Goal: Check status: Check status

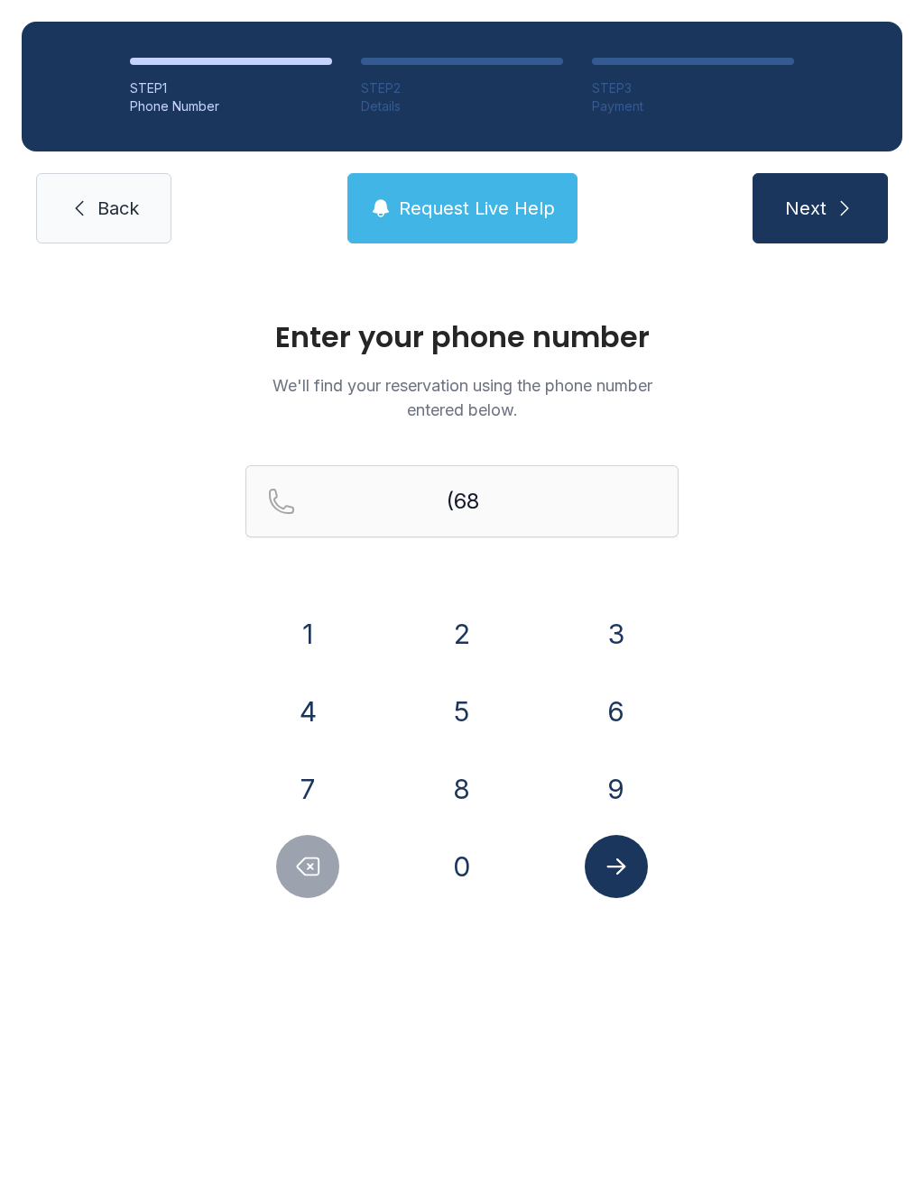
click at [317, 863] on icon "Delete number" at bounding box center [307, 866] width 27 height 27
click at [468, 865] on button "0" at bounding box center [461, 866] width 63 height 63
click at [462, 788] on button "8" at bounding box center [461, 789] width 63 height 63
click at [470, 704] on button "5" at bounding box center [461, 711] width 63 height 63
click at [479, 874] on button "0" at bounding box center [461, 866] width 63 height 63
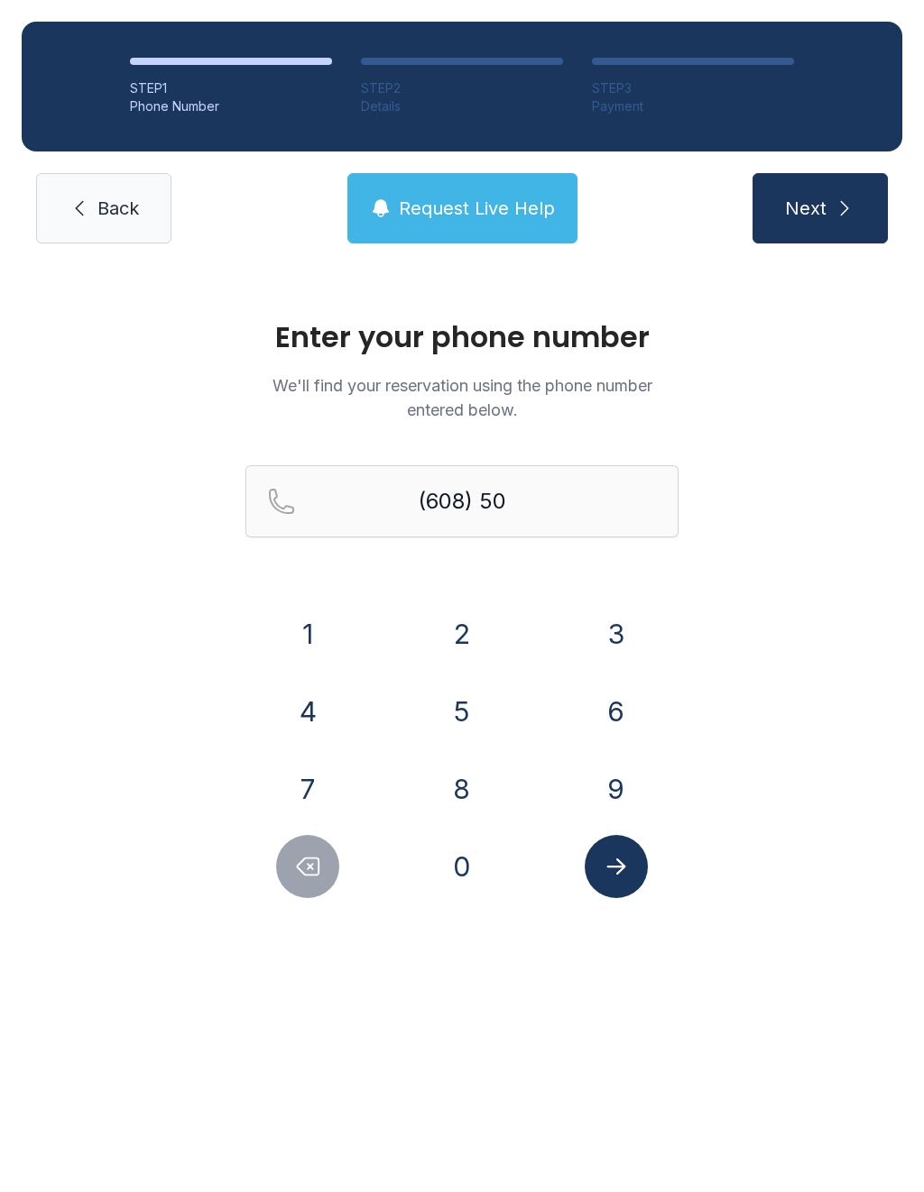
click at [618, 797] on button "9" at bounding box center [616, 789] width 63 height 63
click at [468, 711] on button "5" at bounding box center [461, 711] width 63 height 63
click at [474, 864] on button "0" at bounding box center [461, 866] width 63 height 63
click at [620, 788] on button "9" at bounding box center [616, 789] width 63 height 63
click at [317, 632] on button "1" at bounding box center [307, 634] width 63 height 63
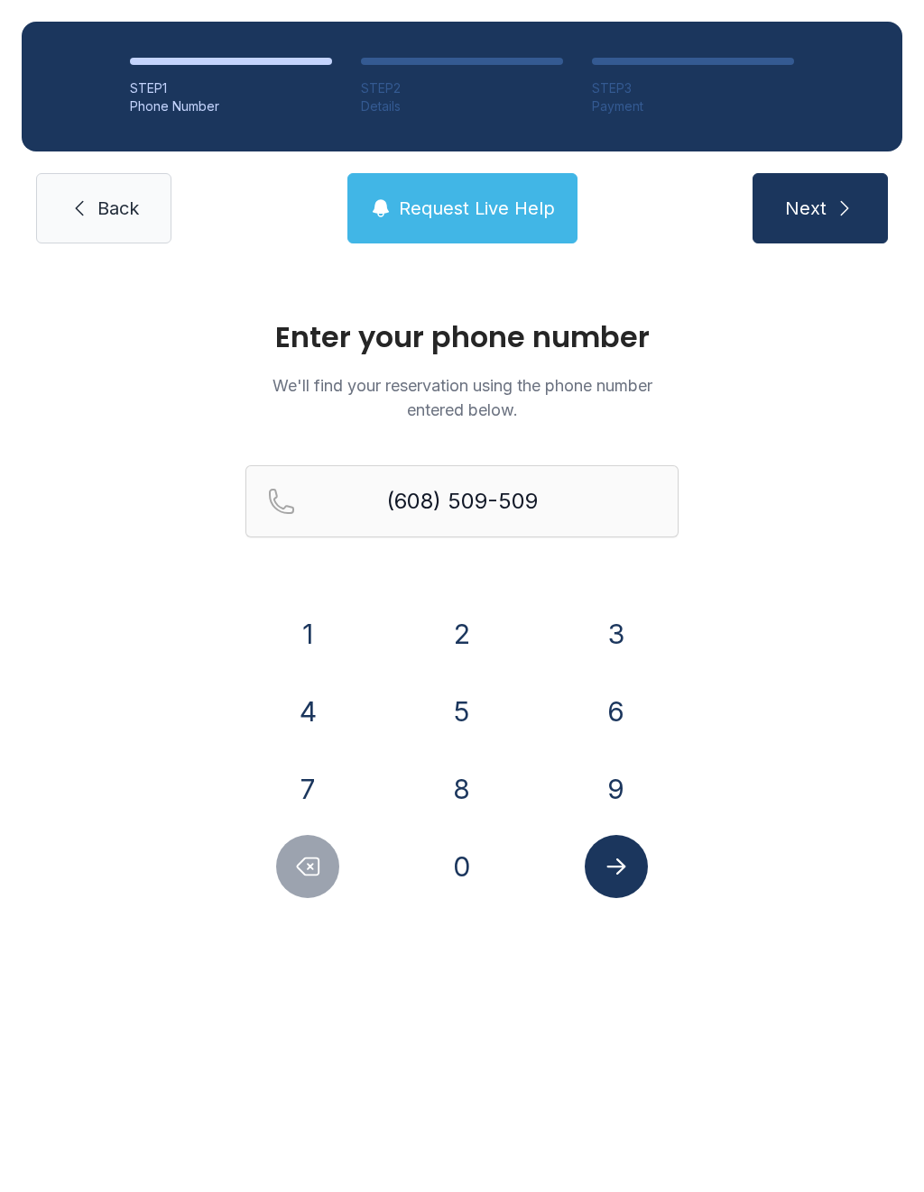
type input "[PHONE_NUMBER]"
click at [626, 858] on icon "Submit lookup form" at bounding box center [616, 866] width 27 height 27
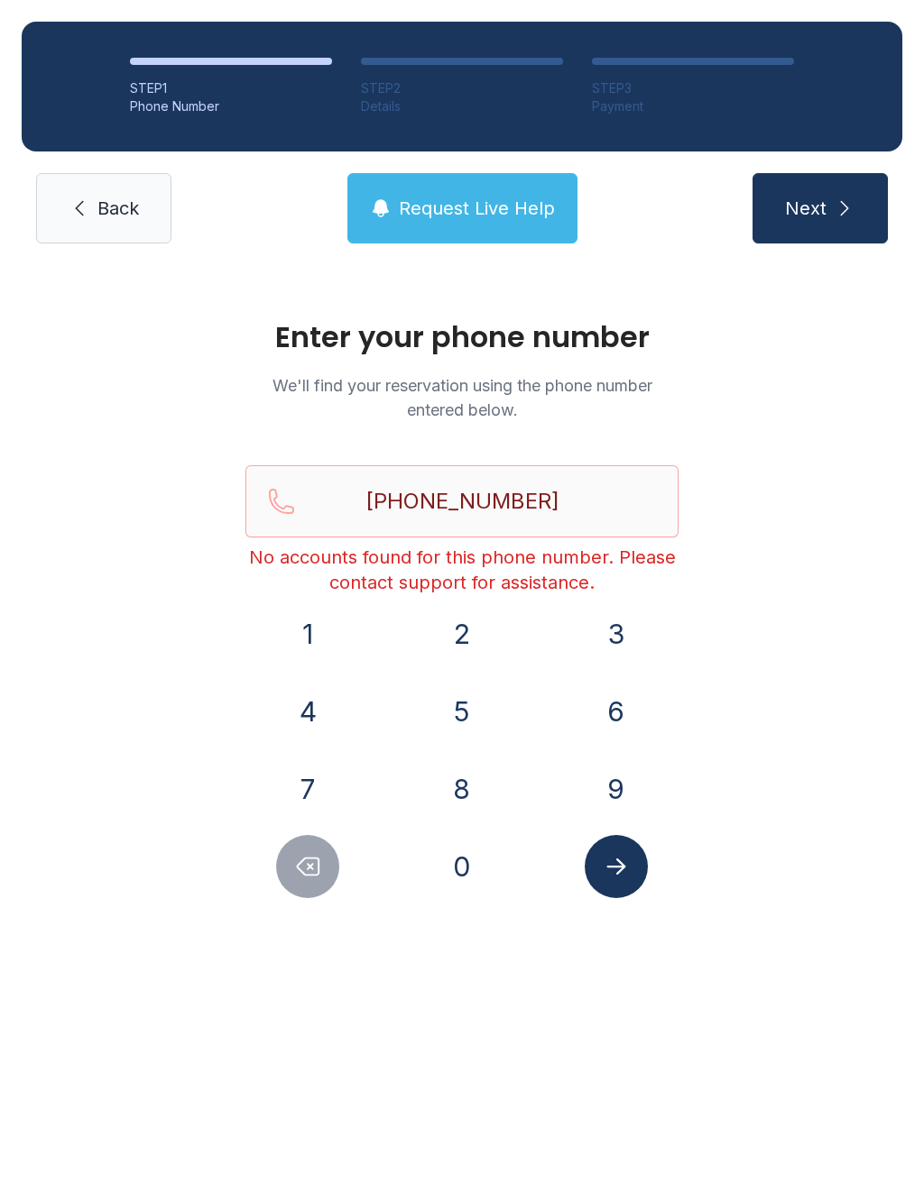
click at [73, 195] on link "Back" at bounding box center [103, 208] width 135 height 70
